Goal: Navigation & Orientation: Find specific page/section

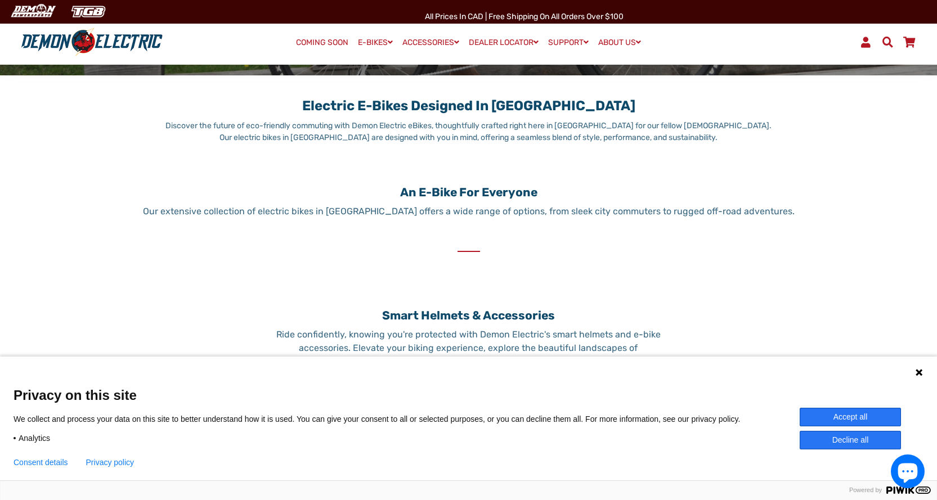
scroll to position [450, 0]
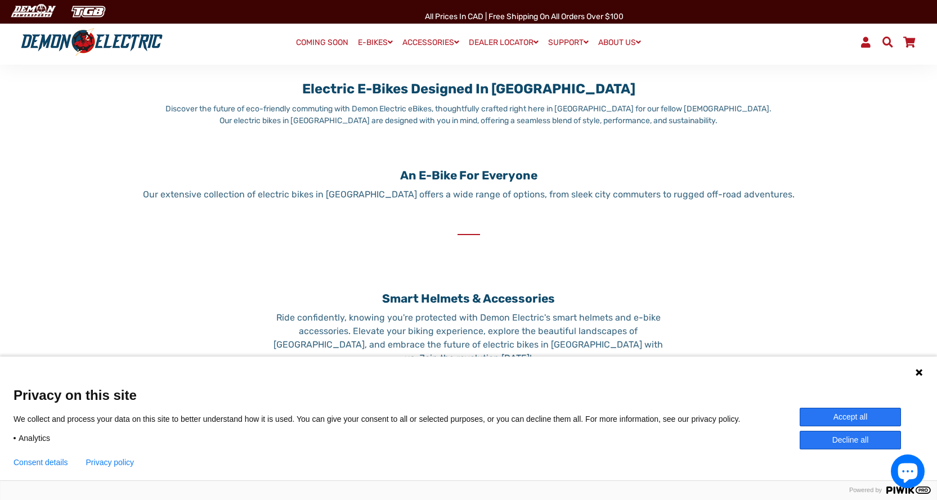
click at [840, 414] on button "Accept all" at bounding box center [850, 417] width 101 height 19
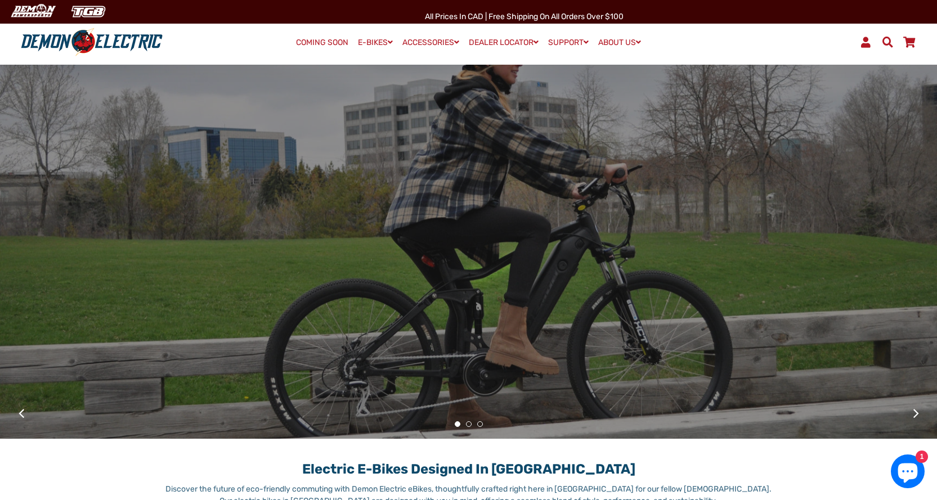
scroll to position [56, 0]
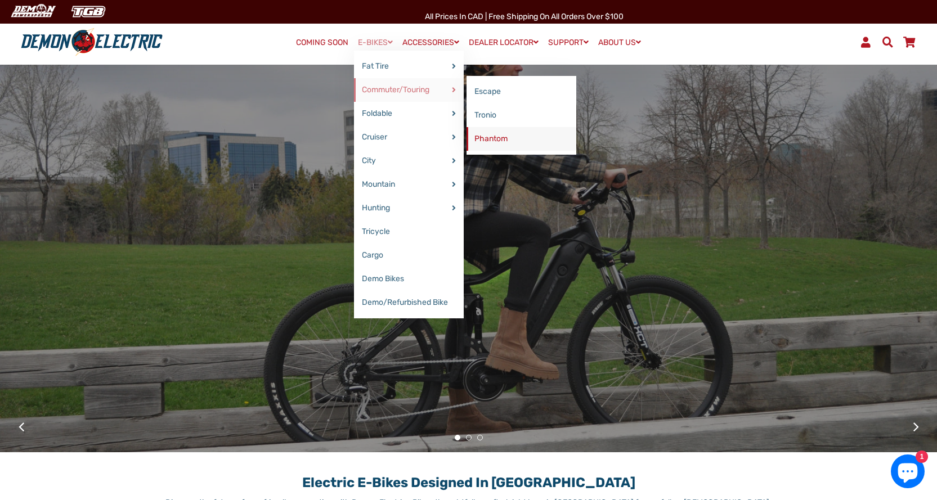
click at [500, 138] on link "Phantom" at bounding box center [522, 139] width 110 height 24
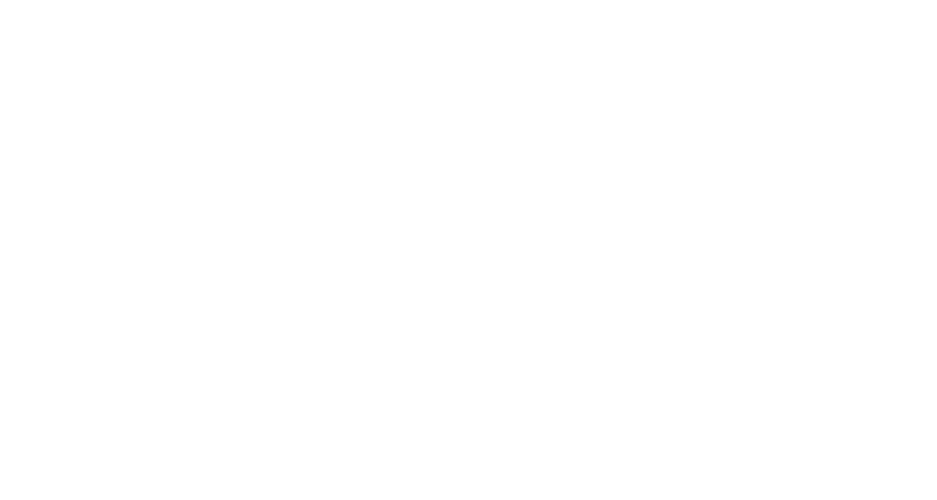
select select "******"
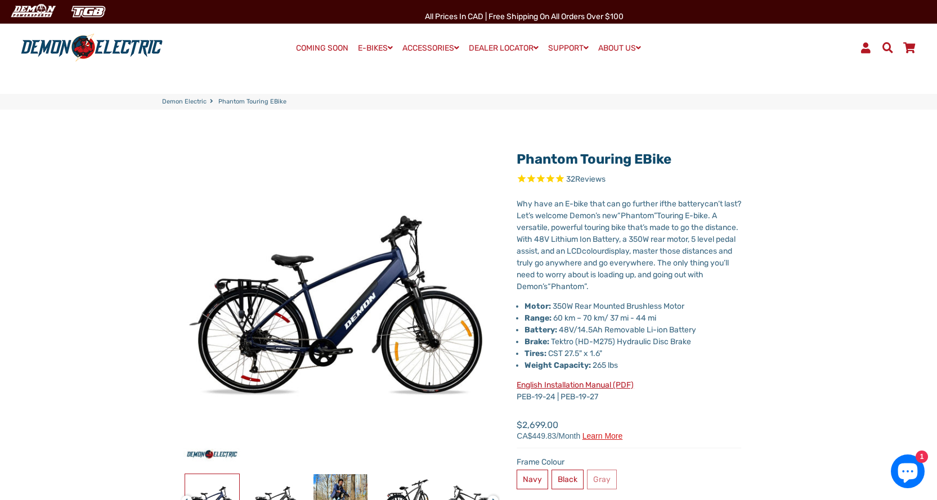
drag, startPoint x: 742, startPoint y: 236, endPoint x: 746, endPoint y: 228, distance: 8.8
